Goal: Information Seeking & Learning: Check status

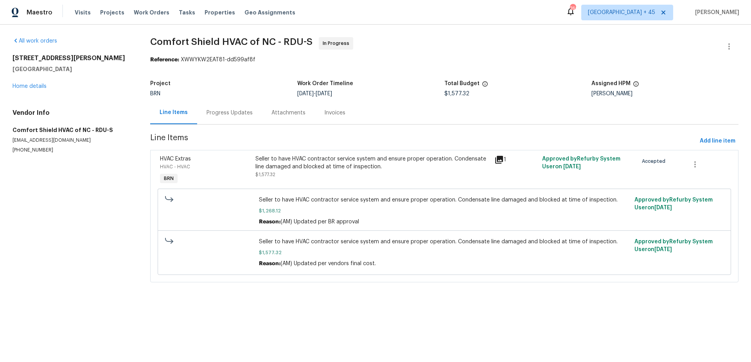
click at [206, 109] on div "Progress Updates" at bounding box center [229, 113] width 46 height 8
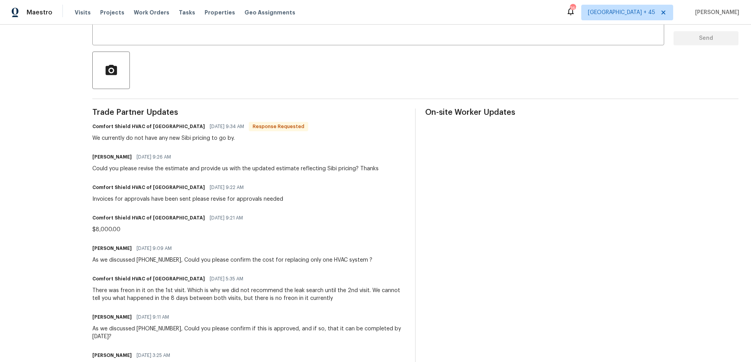
scroll to position [158, 0]
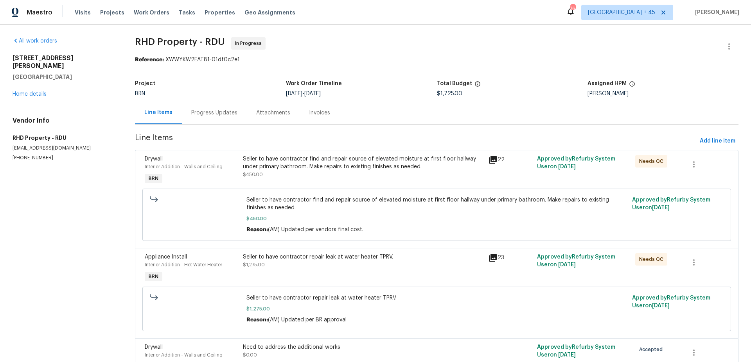
click at [226, 113] on div "Progress Updates" at bounding box center [214, 113] width 46 height 8
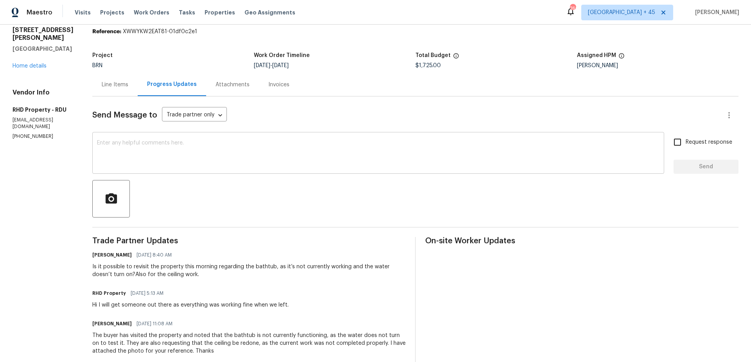
scroll to position [29, 0]
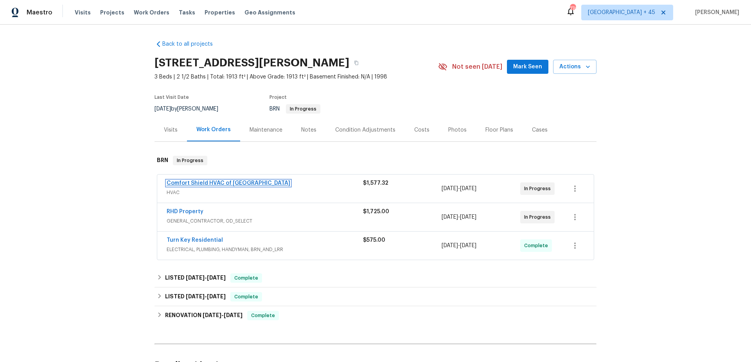
click at [195, 181] on link "Comfort Shield HVAC of NC" at bounding box center [229, 183] width 124 height 5
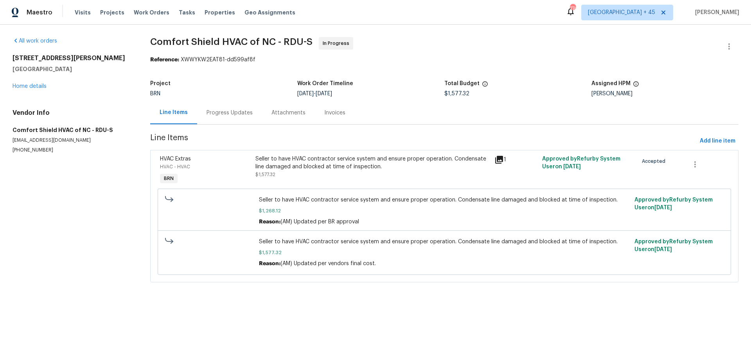
click at [224, 112] on div "Progress Updates" at bounding box center [229, 113] width 46 height 8
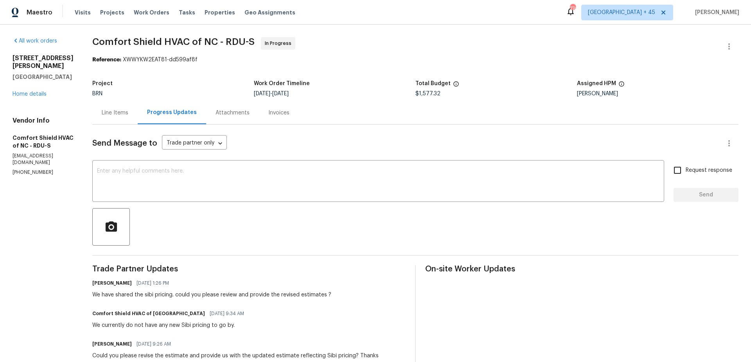
click at [41, 90] on div "All work orders 218 Newberry Ln Durham, NC 27703 Home details Vendor Info Comfo…" at bounding box center [43, 106] width 61 height 139
click at [41, 91] on link "Home details" at bounding box center [30, 93] width 34 height 5
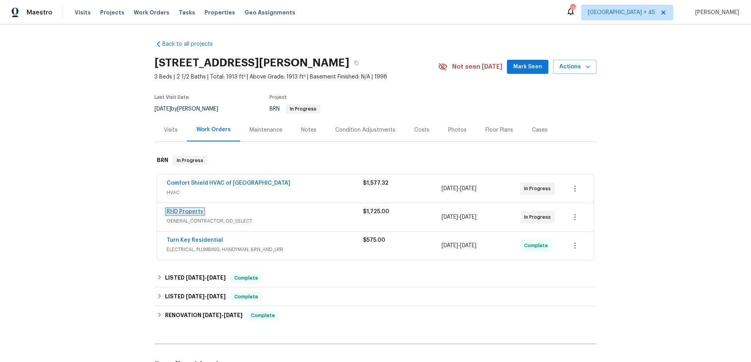
click at [183, 212] on link "RHD Property" at bounding box center [185, 211] width 37 height 5
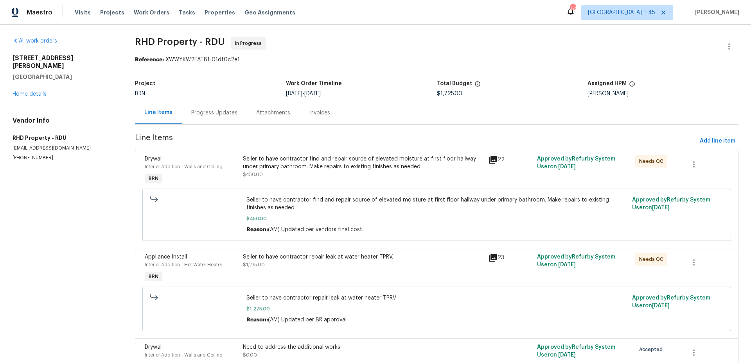
click at [215, 110] on div "Progress Updates" at bounding box center [214, 113] width 46 height 8
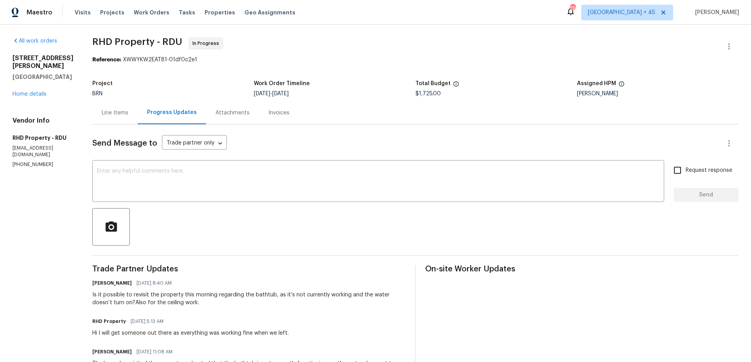
click at [127, 119] on div "Line Items" at bounding box center [114, 112] width 45 height 23
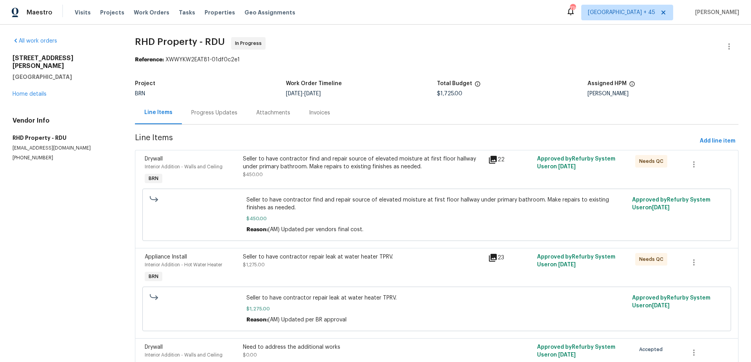
click at [194, 120] on div "Progress Updates" at bounding box center [214, 112] width 65 height 23
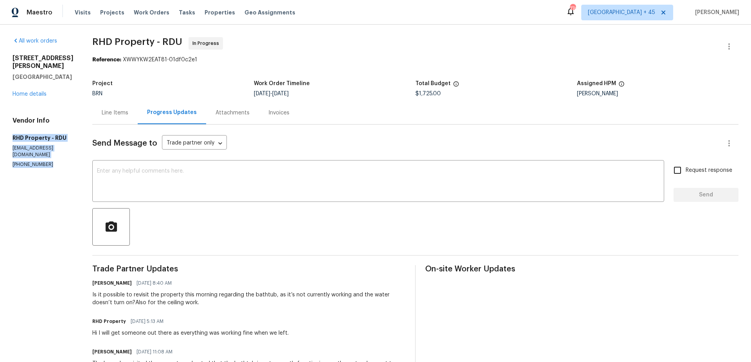
drag, startPoint x: 13, startPoint y: 129, endPoint x: 66, endPoint y: 169, distance: 65.9
copy div "RHD Property - RDU Rhdopendoor@rhdproperty.com (919) 424-7516"
